Goal: Find specific page/section

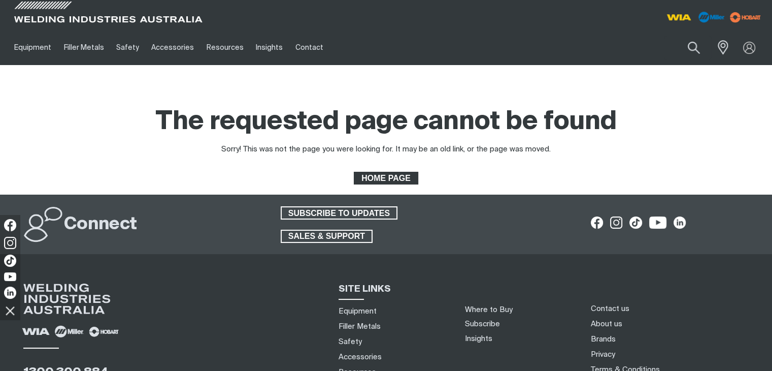
click at [392, 174] on span "HOME PAGE" at bounding box center [386, 178] width 62 height 13
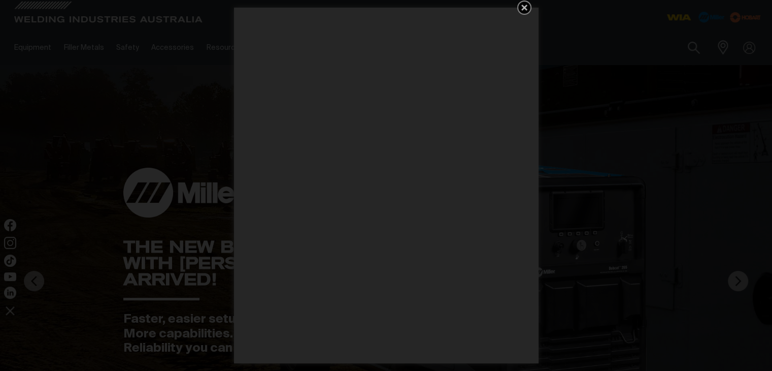
click at [526, 7] on icon "Get 5 WIA Welding Guides Free!" at bounding box center [524, 8] width 12 height 12
